Goal: Understand process/instructions

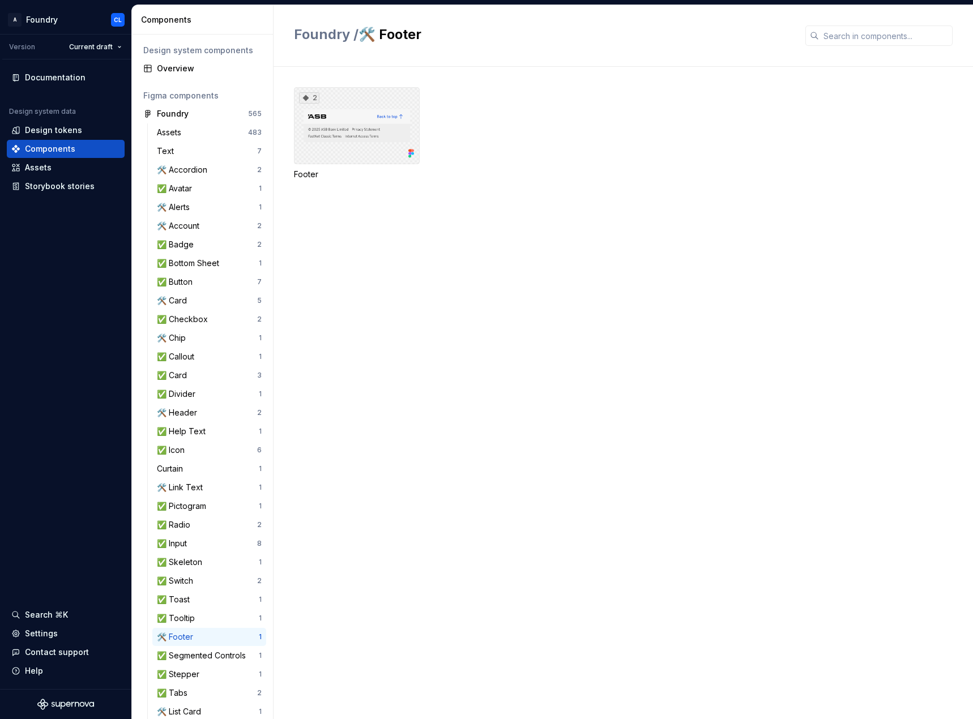
click at [328, 126] on div "2" at bounding box center [357, 125] width 126 height 77
click at [629, 52] on div "Properties table" at bounding box center [636, 53] width 55 height 11
click at [578, 53] on div "Variants 2" at bounding box center [580, 53] width 39 height 11
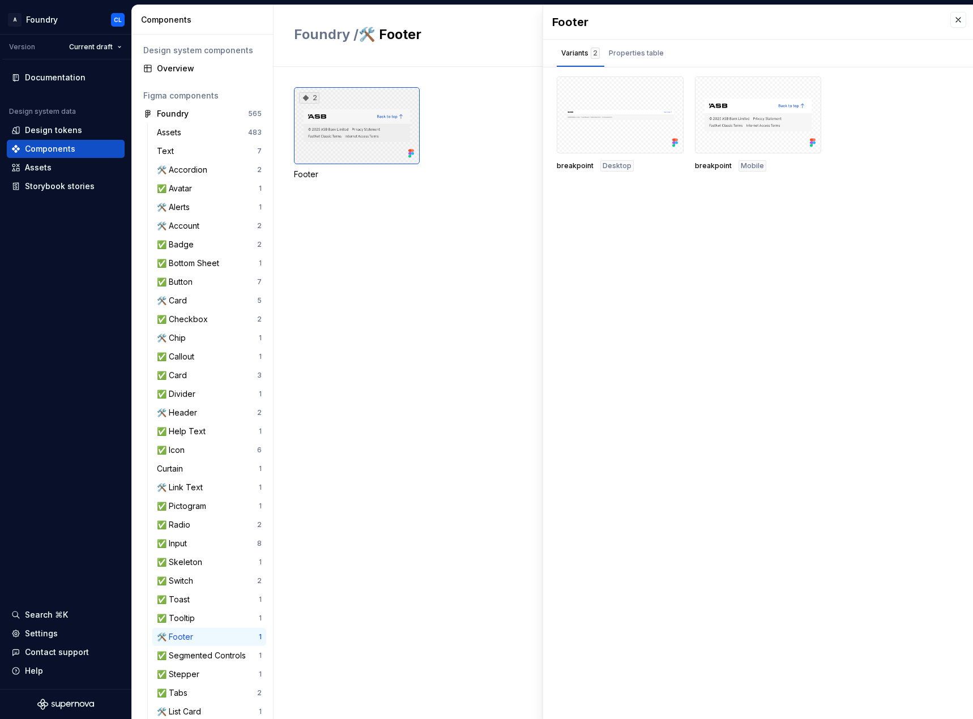
click at [393, 121] on div "2" at bounding box center [357, 125] width 126 height 77
click at [594, 114] on div at bounding box center [620, 114] width 127 height 77
click at [794, 113] on div at bounding box center [758, 114] width 127 height 77
click at [668, 87] on button "button" at bounding box center [671, 90] width 16 height 16
click at [649, 114] on div "Open in [GEOGRAPHIC_DATA]" at bounding box center [635, 123] width 74 height 34
